Goal: Find specific page/section: Find specific page/section

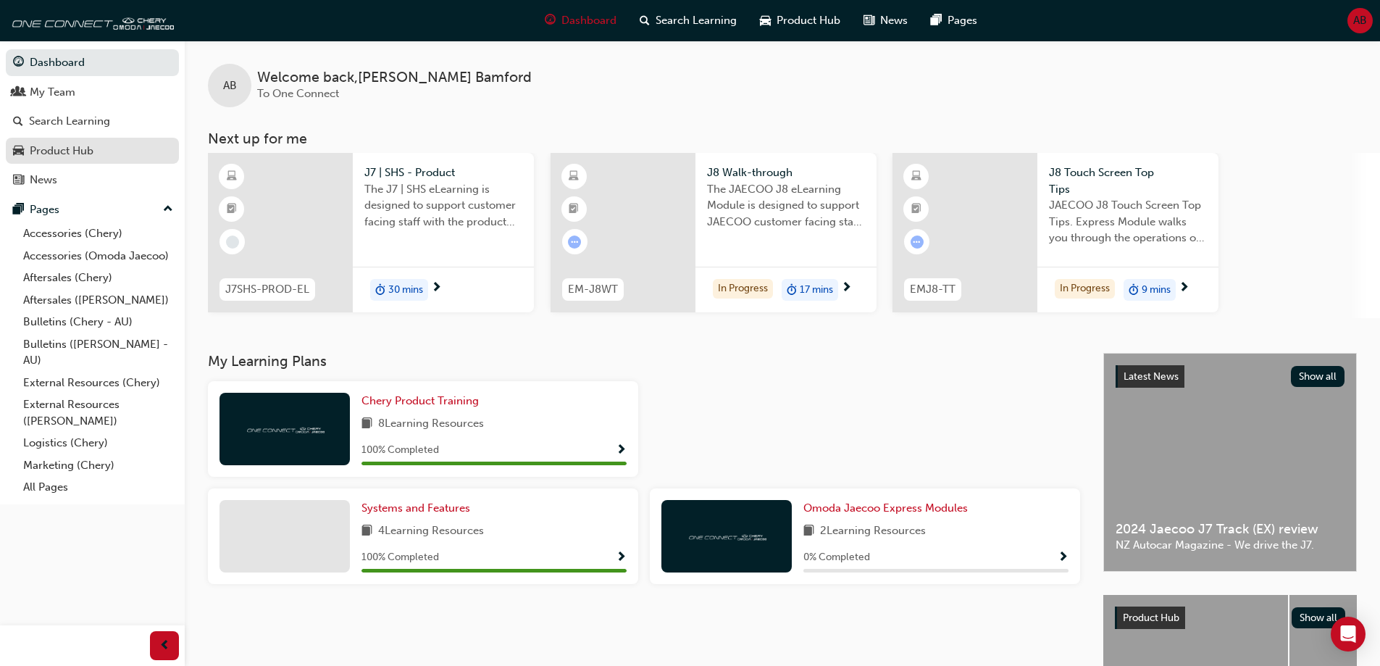
click at [52, 144] on div "Product Hub" at bounding box center [62, 151] width 64 height 17
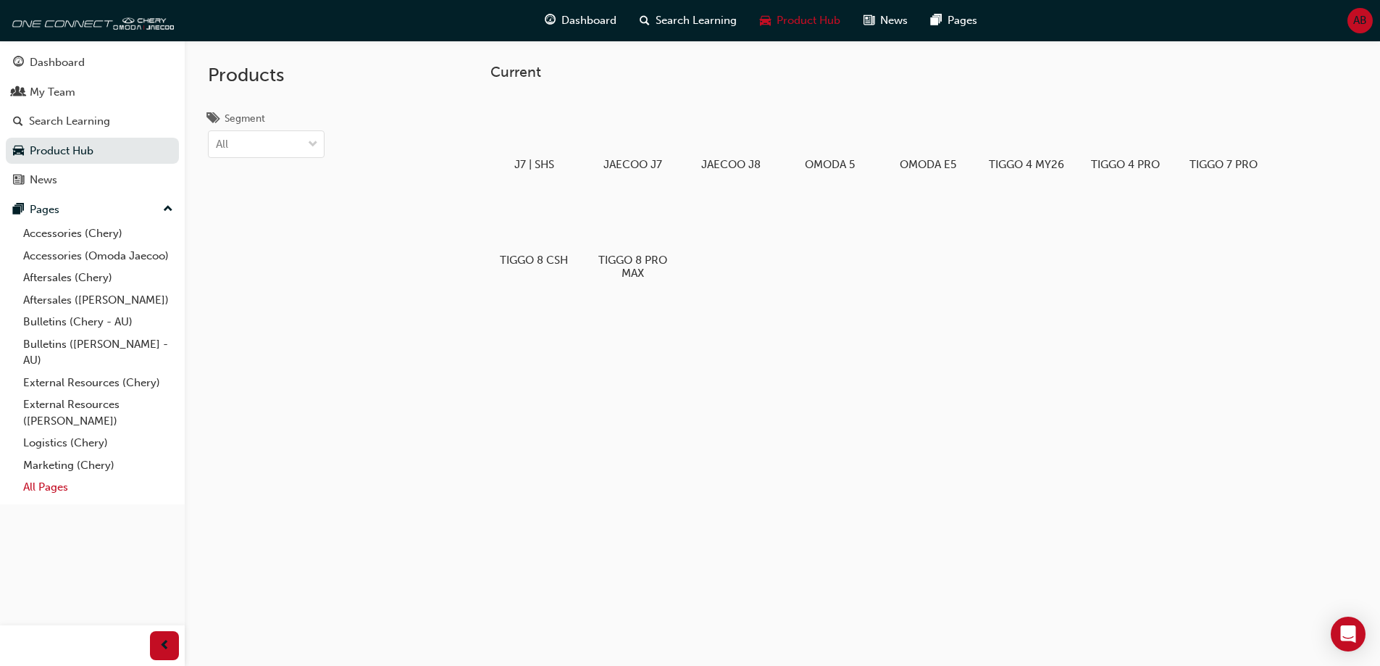
click at [52, 488] on link "All Pages" at bounding box center [98, 487] width 162 height 22
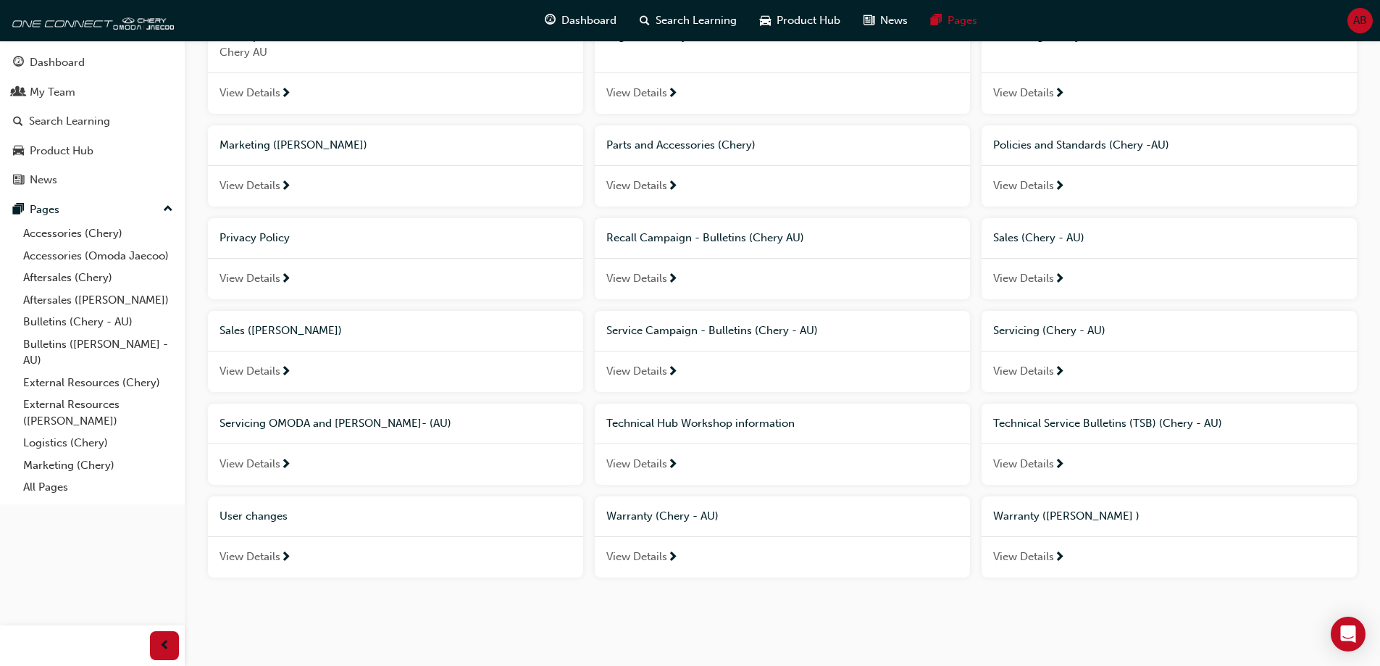
scroll to position [553, 0]
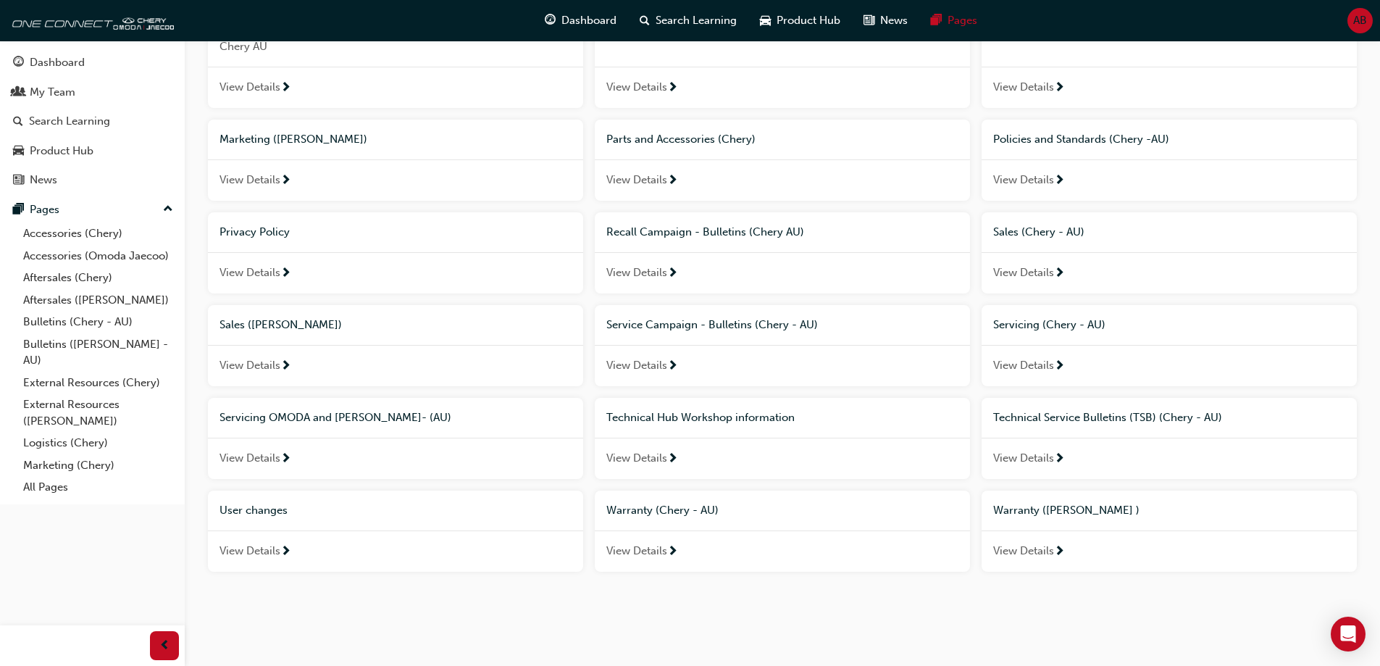
click at [653, 457] on span "View Details" at bounding box center [636, 458] width 61 height 17
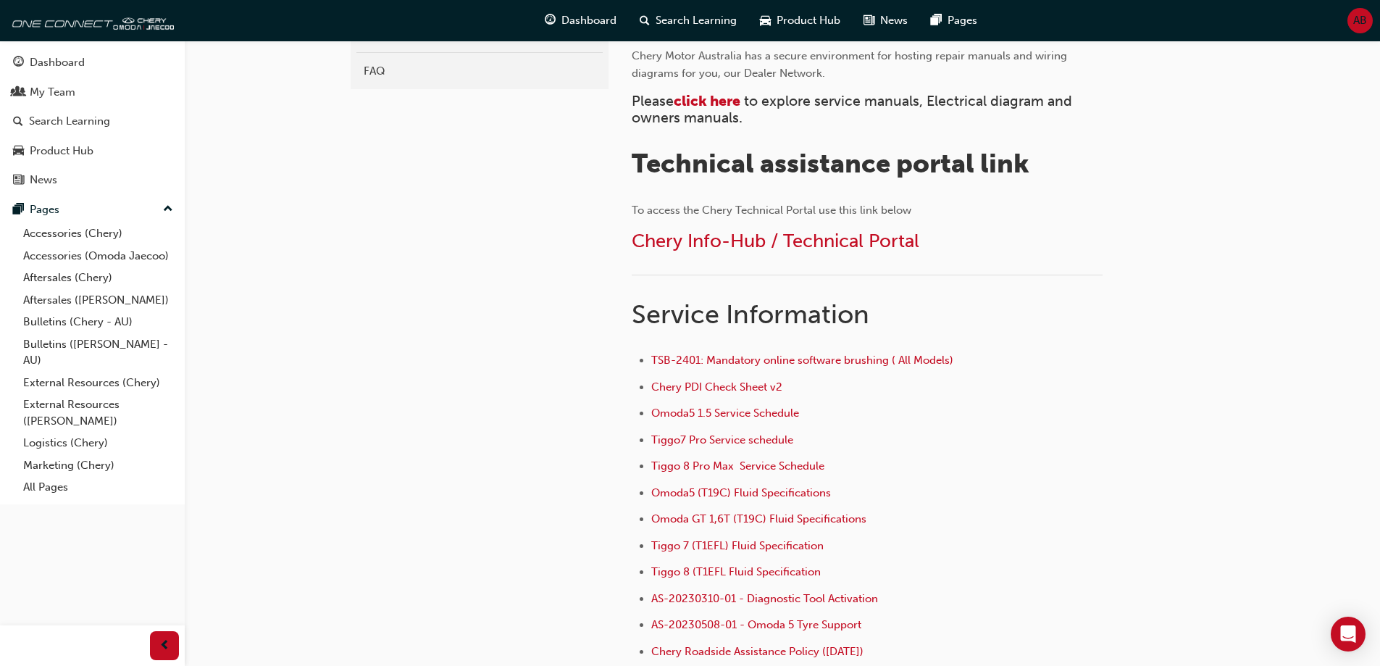
scroll to position [362, 0]
